Goal: Information Seeking & Learning: Learn about a topic

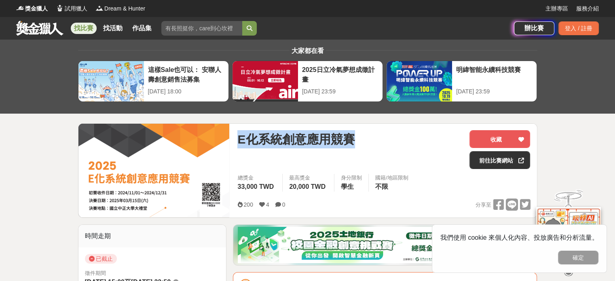
drag, startPoint x: 373, startPoint y: 141, endPoint x: 188, endPoint y: 152, distance: 185.4
click at [188, 152] on div "E化系統創意應用競賽 收藏 前往比賽網站 總獎金 33,000 TWD 最高獎金 20,000 TWD 身分限制 學生 國籍/地區限制 不限 200 4 0 …" at bounding box center [307, 170] width 459 height 95
copy div "E化系統創意應用競賽"
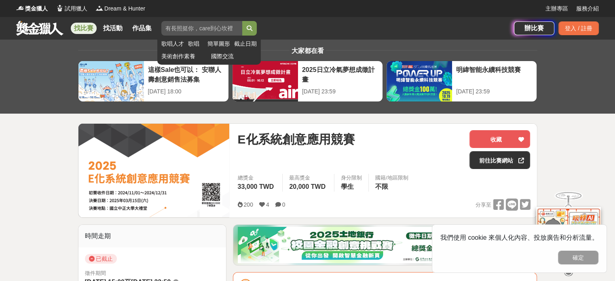
click at [190, 27] on input "search" at bounding box center [201, 28] width 81 height 15
paste input "E化系統創意應用競賽"
type input "E化系統創意應用競賽"
click at [248, 29] on button "submit" at bounding box center [249, 28] width 15 height 15
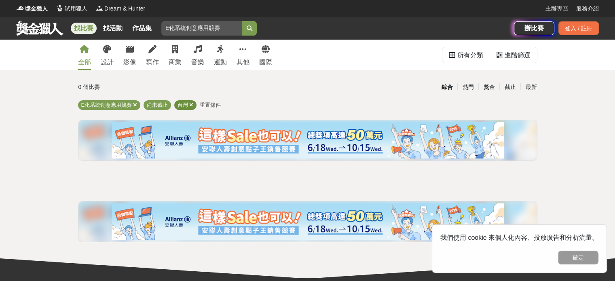
click at [190, 106] on icon at bounding box center [191, 104] width 4 height 5
